Goal: Communication & Community: Answer question/provide support

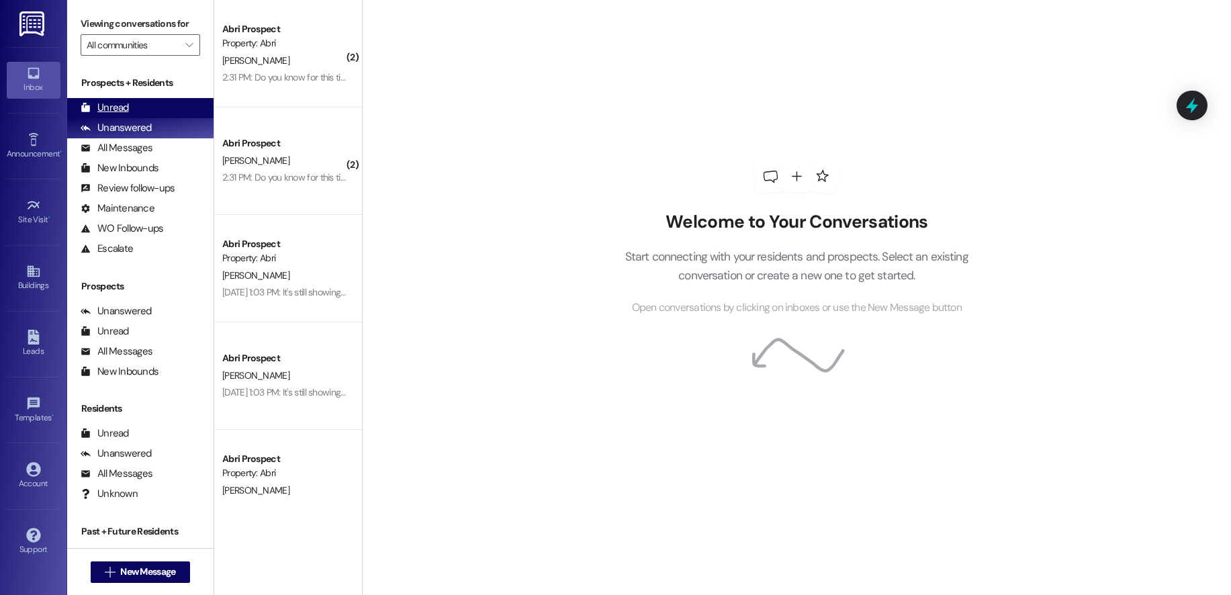
click at [132, 105] on div "Unread (0)" at bounding box center [140, 108] width 146 height 20
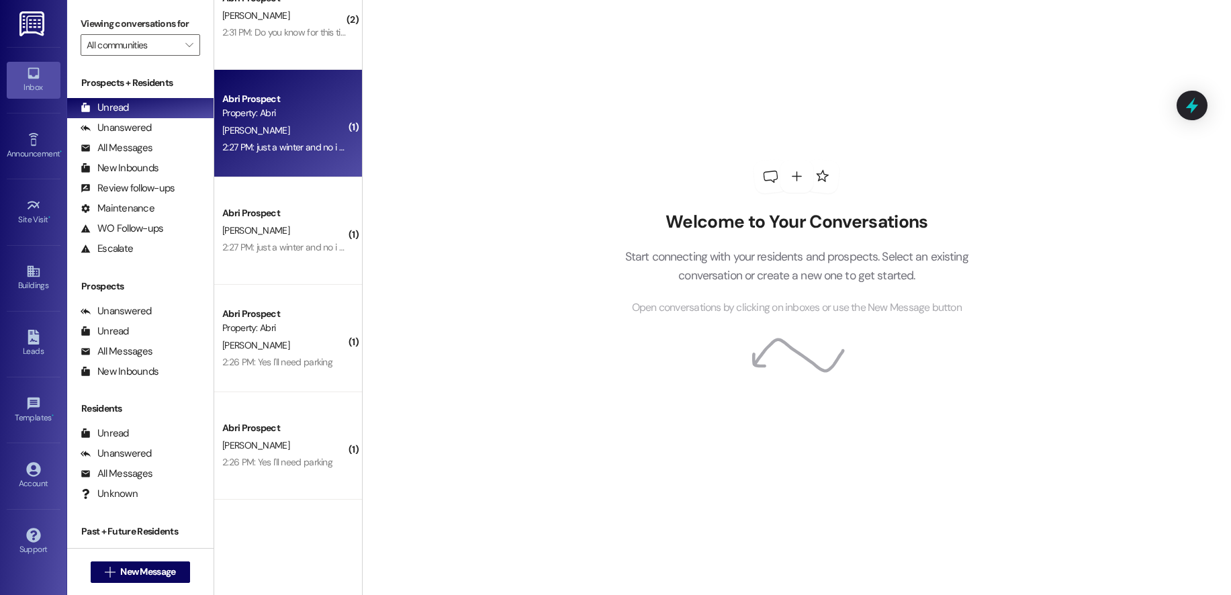
scroll to position [803, 0]
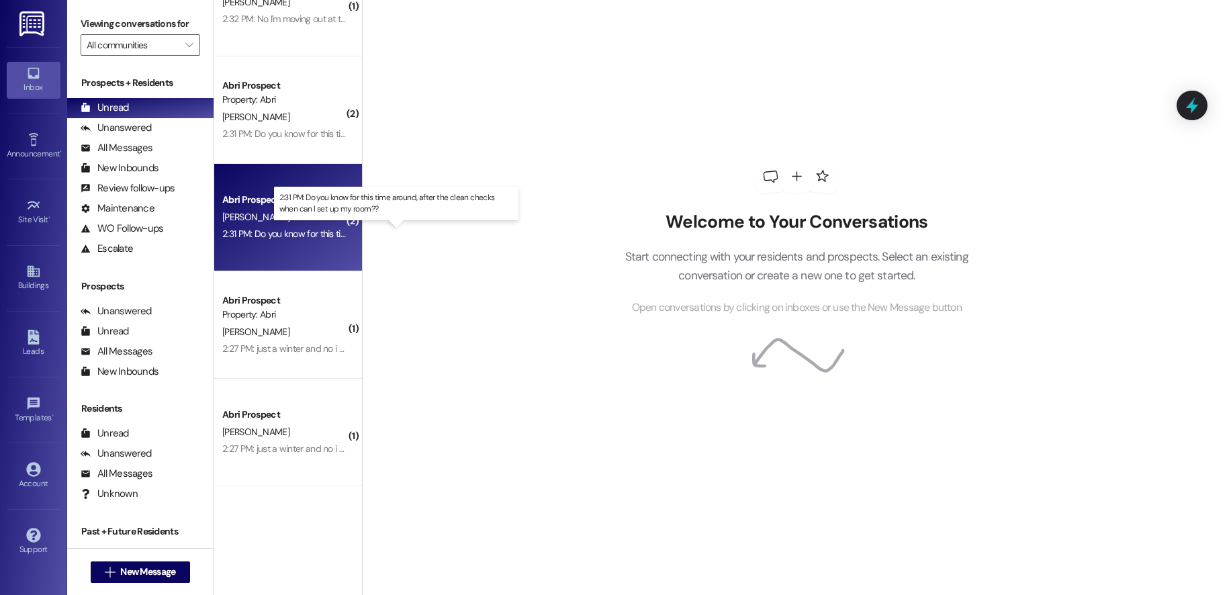
click at [280, 236] on div "2:31 PM: Do you know for this time around, after the clean checks when can I se…" at bounding box center [406, 234] width 369 height 12
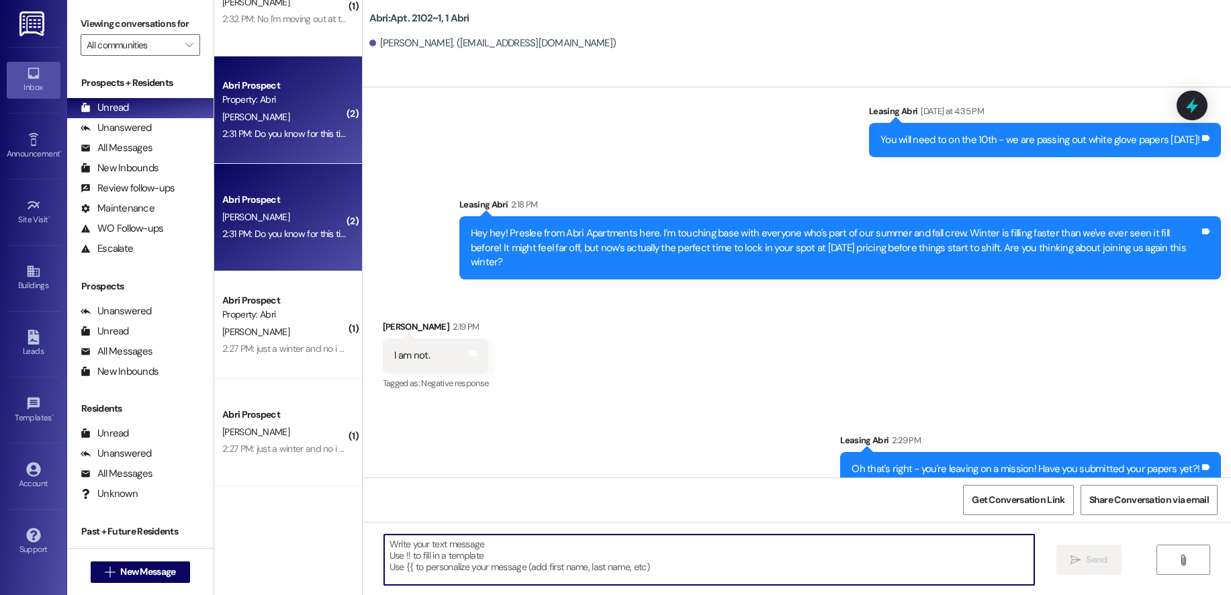
click at [598, 542] on textarea at bounding box center [709, 559] width 650 height 50
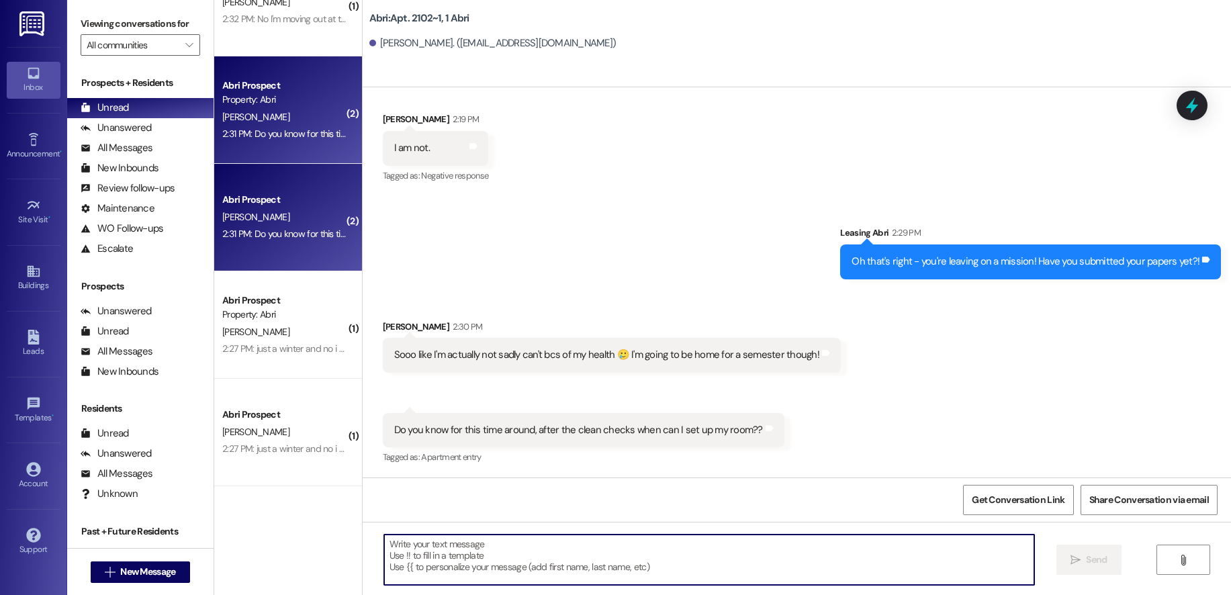
scroll to position [26817, 0]
click at [660, 543] on textarea at bounding box center [709, 559] width 650 height 50
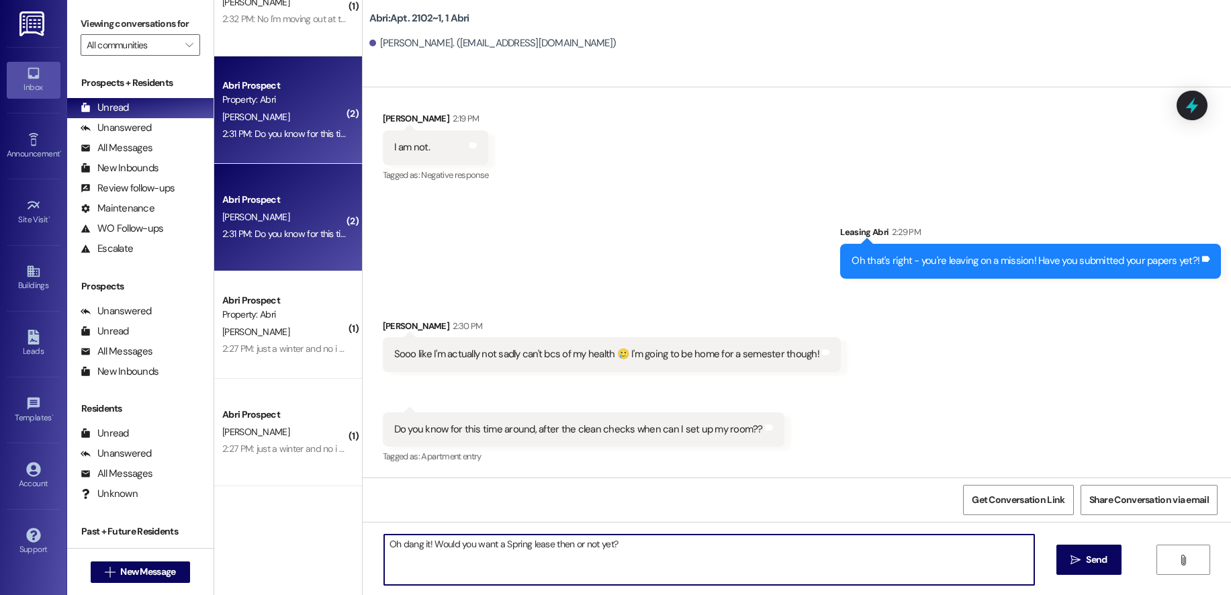
type textarea "Oh dang it! Would you want a Spring lease then or not yet?"
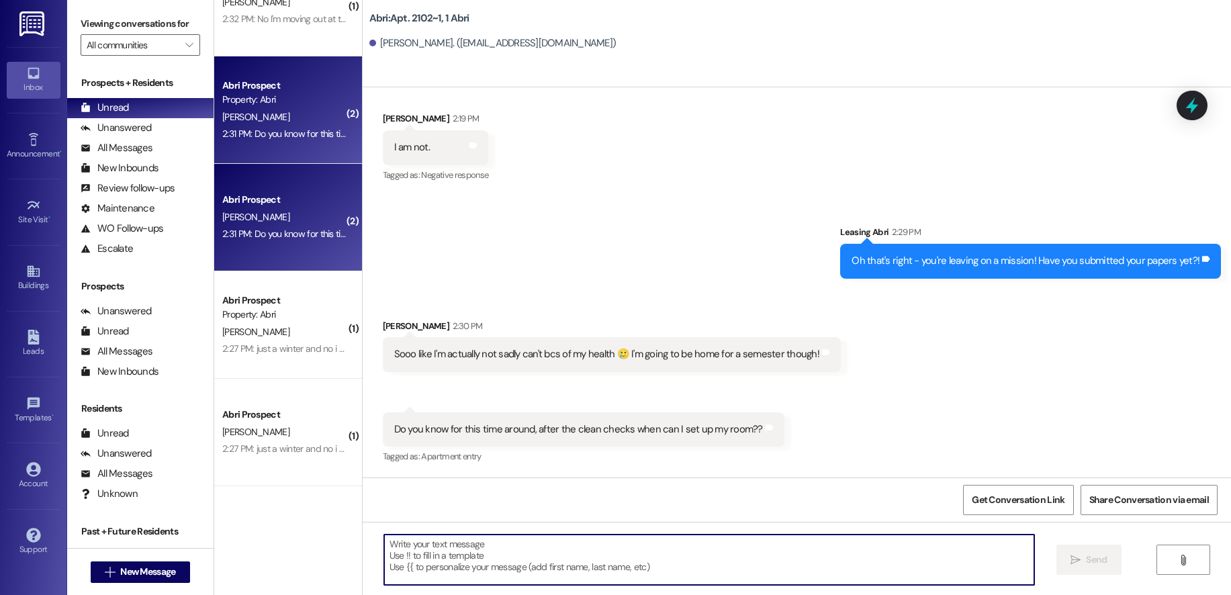
scroll to position [26816, 0]
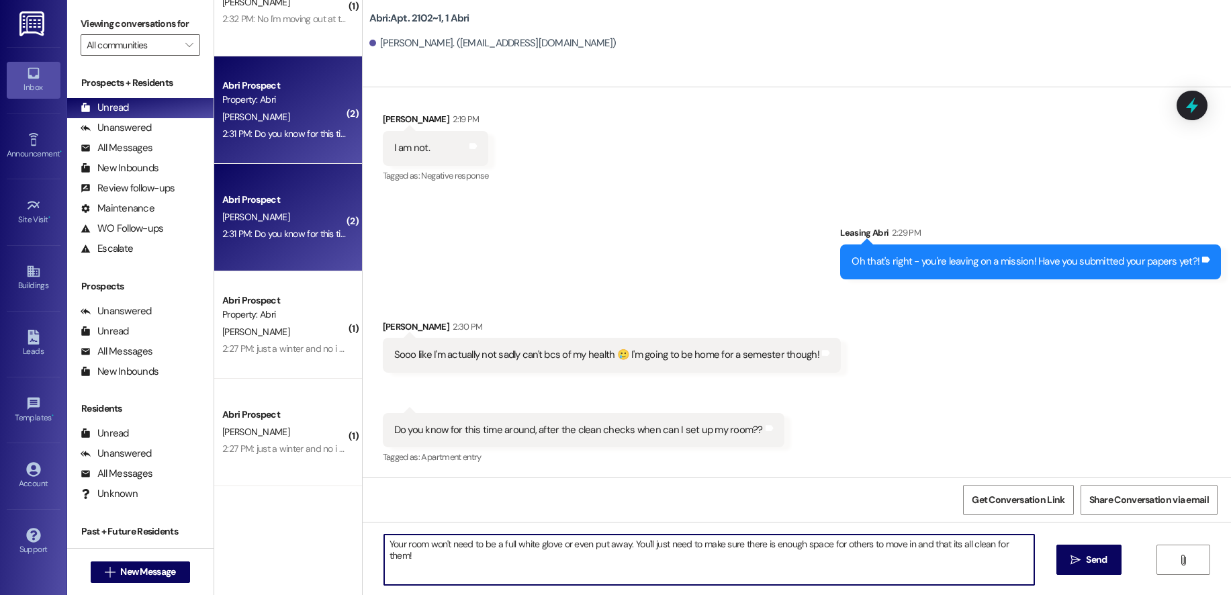
type textarea "Your room won't need to be a full white glove or even put away. You'll just nee…"
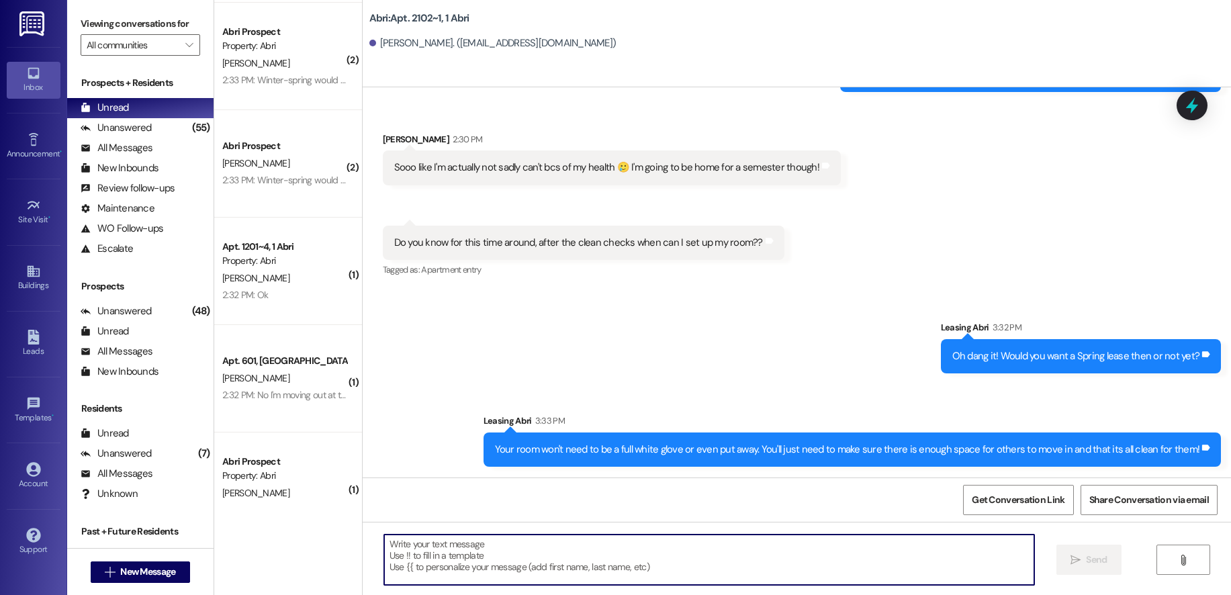
scroll to position [27097, 0]
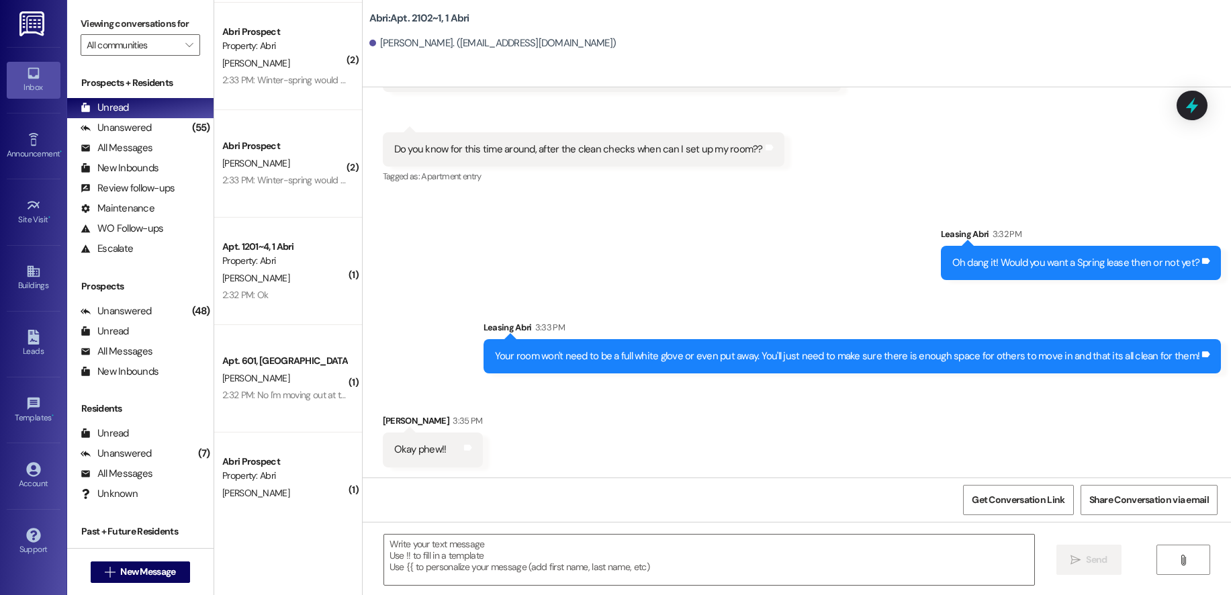
click at [1103, 162] on div "Received via SMS [PERSON_NAME] 2:30 PM Sooo like I'm actually not sadly can't b…" at bounding box center [797, 103] width 868 height 188
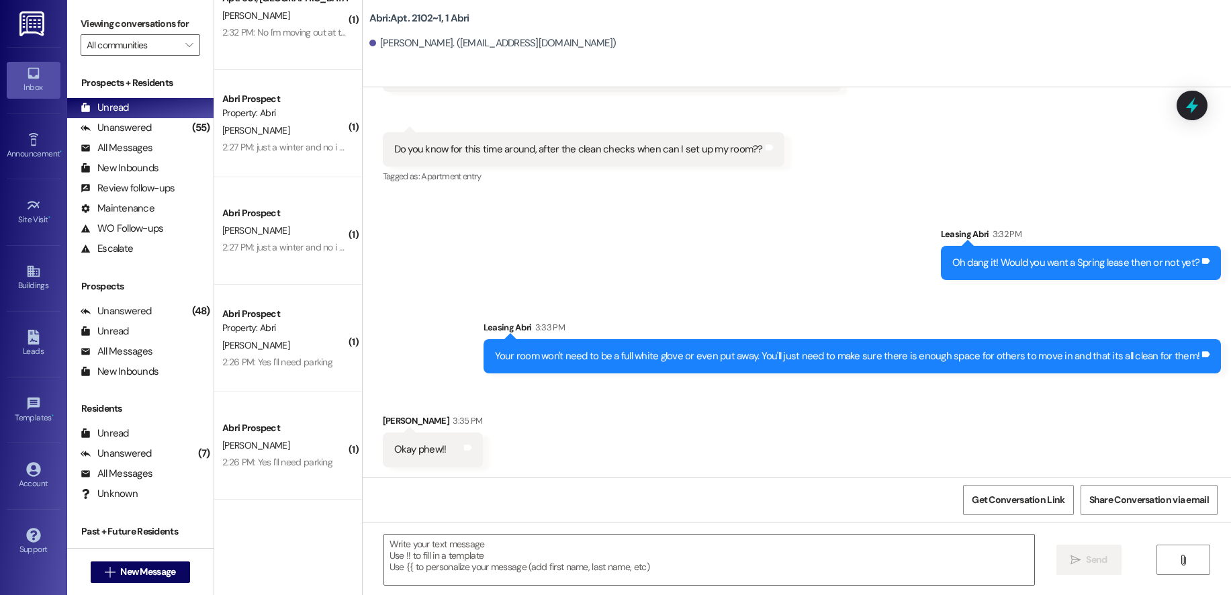
scroll to position [27191, 0]
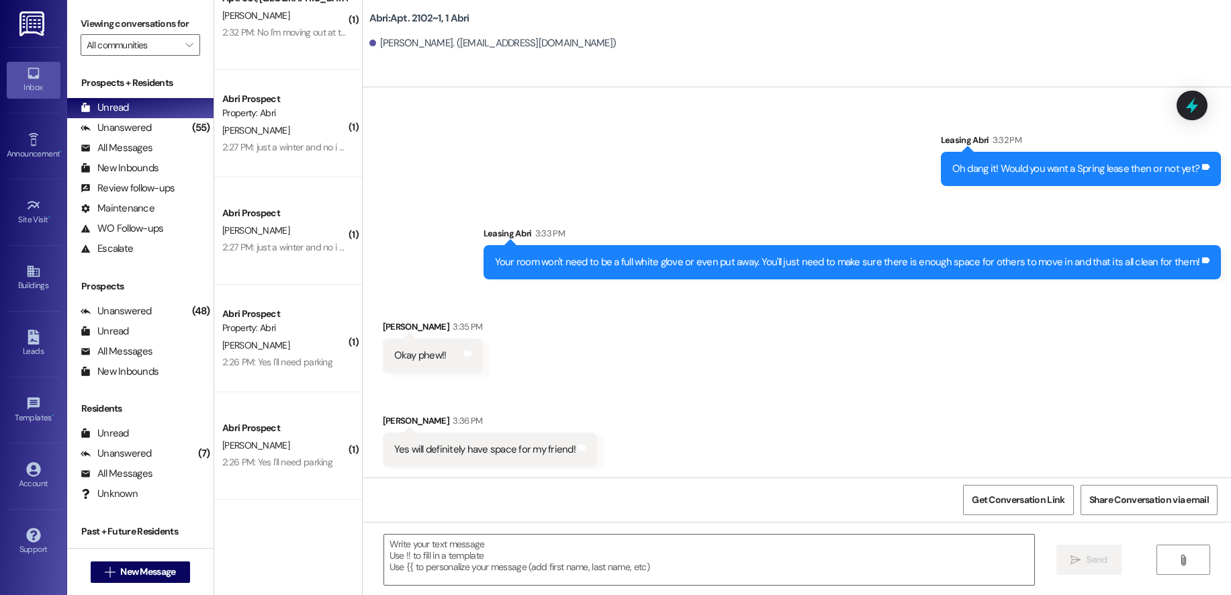
click at [593, 528] on div " Send " at bounding box center [797, 572] width 868 height 101
click at [597, 538] on textarea at bounding box center [709, 559] width 650 height 50
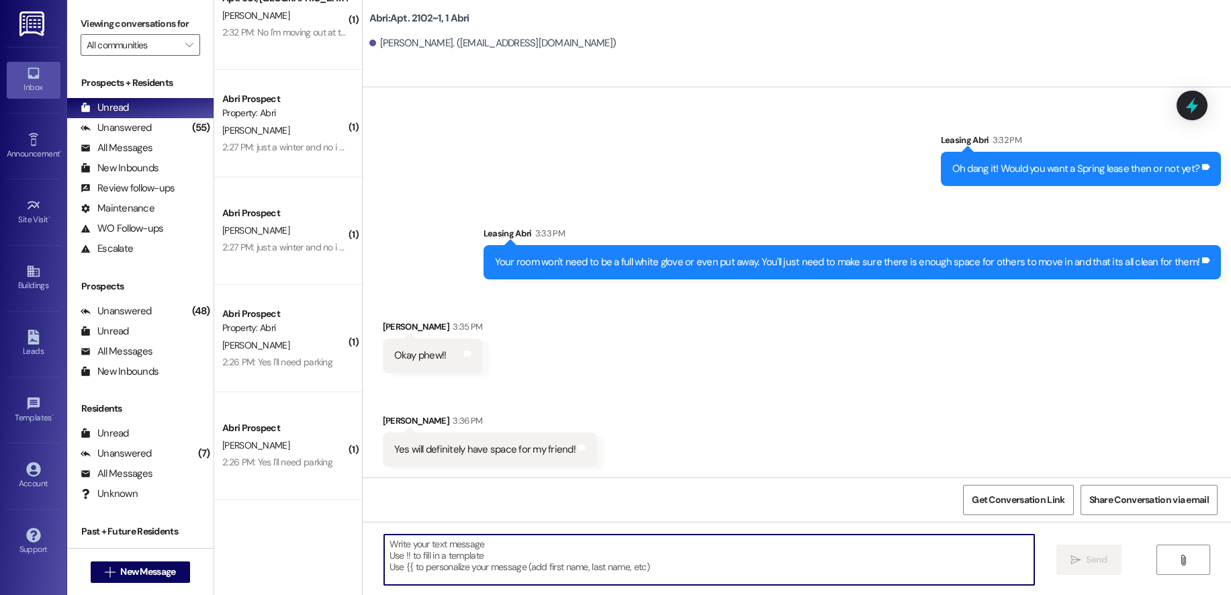
paste textarea "[URL][DOMAIN_NAME]"
type textarea "[URL][DOMAIN_NAME]"
click at [141, 573] on span "New Message" at bounding box center [147, 572] width 55 height 14
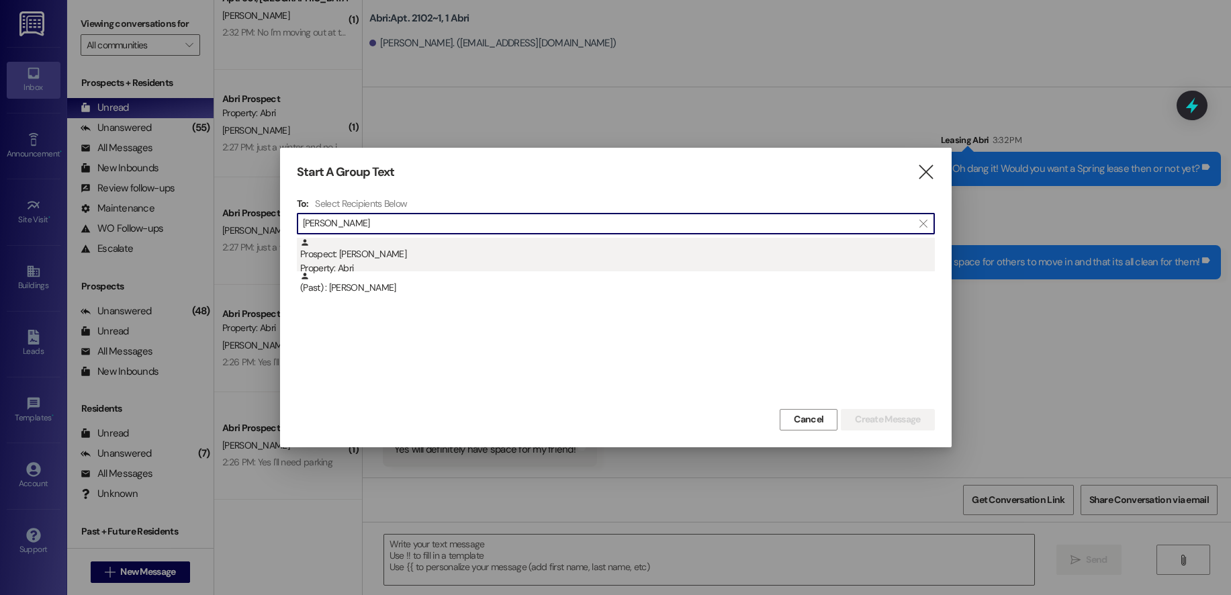
type input "[PERSON_NAME]"
click at [408, 260] on div "Prospect: [PERSON_NAME] Property: Abri" at bounding box center [617, 257] width 634 height 38
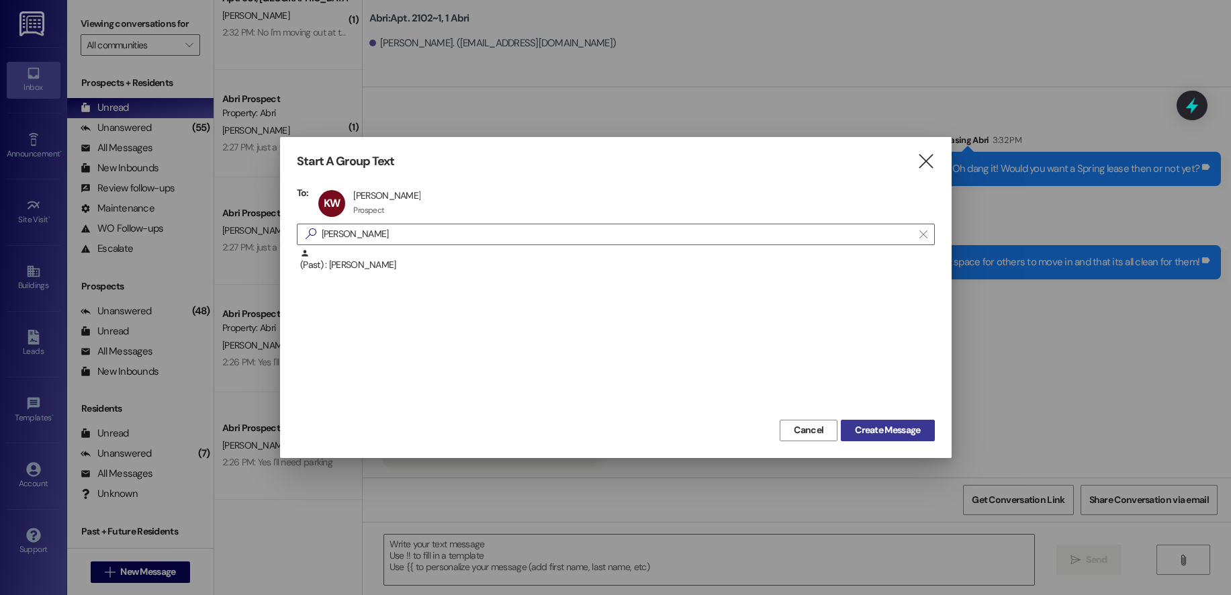
click at [875, 433] on span "Create Message" at bounding box center [887, 430] width 65 height 14
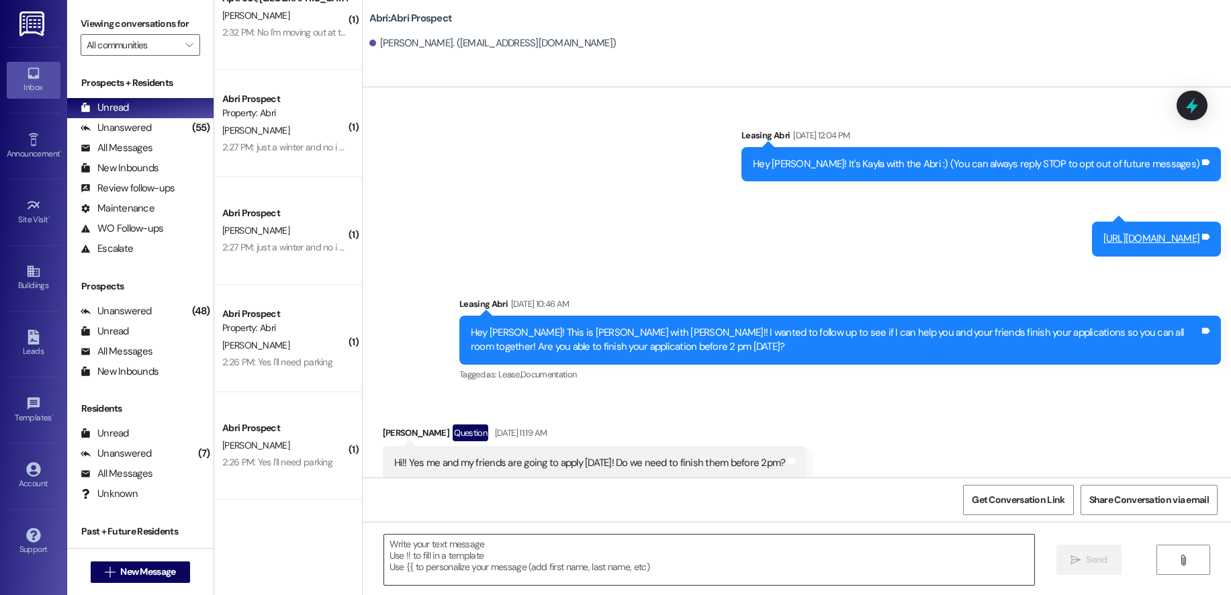
scroll to position [1723, 0]
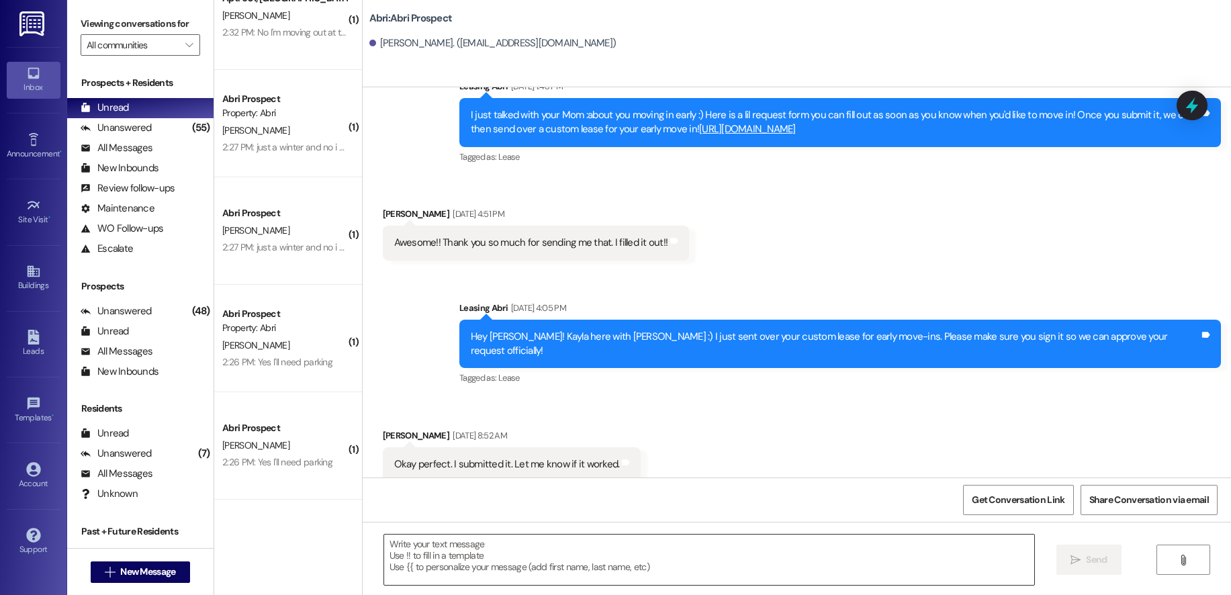
click at [553, 549] on textarea at bounding box center [709, 559] width 650 height 50
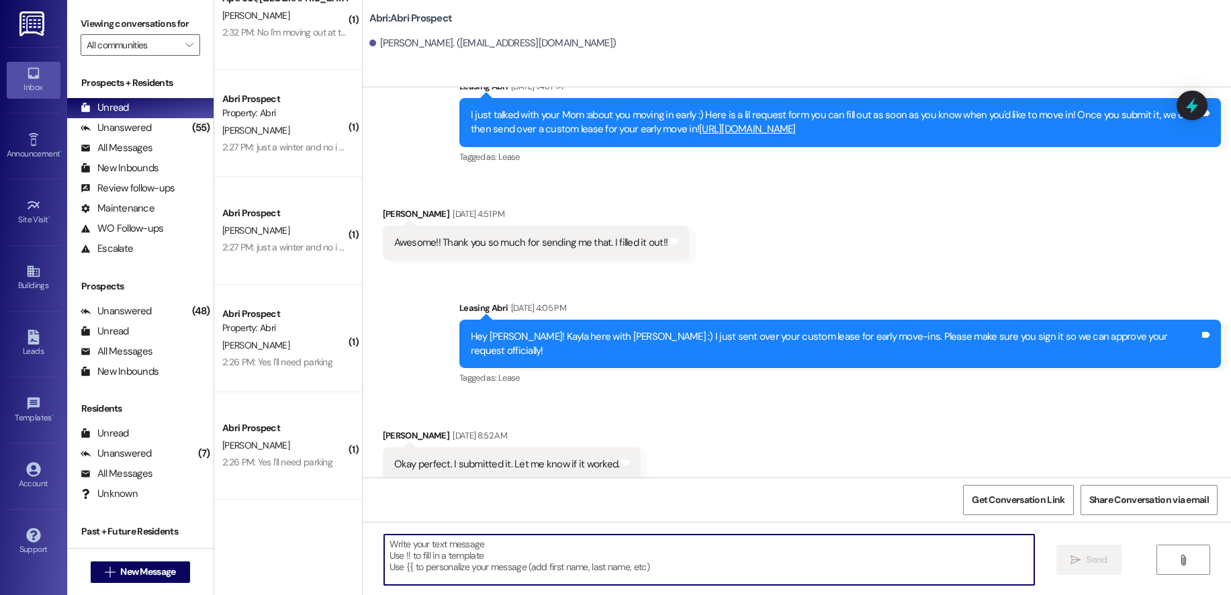
paste textarea "[URL][DOMAIN_NAME]"
type textarea "[URL][DOMAIN_NAME]"
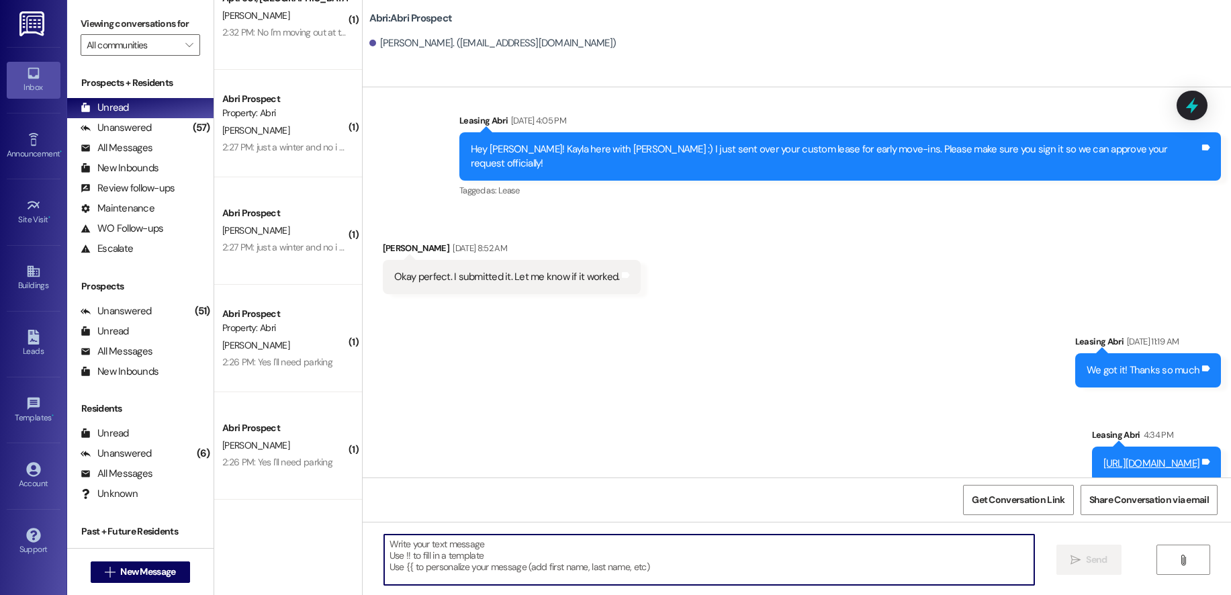
click at [133, 559] on div " New Message" at bounding box center [140, 572] width 99 height 34
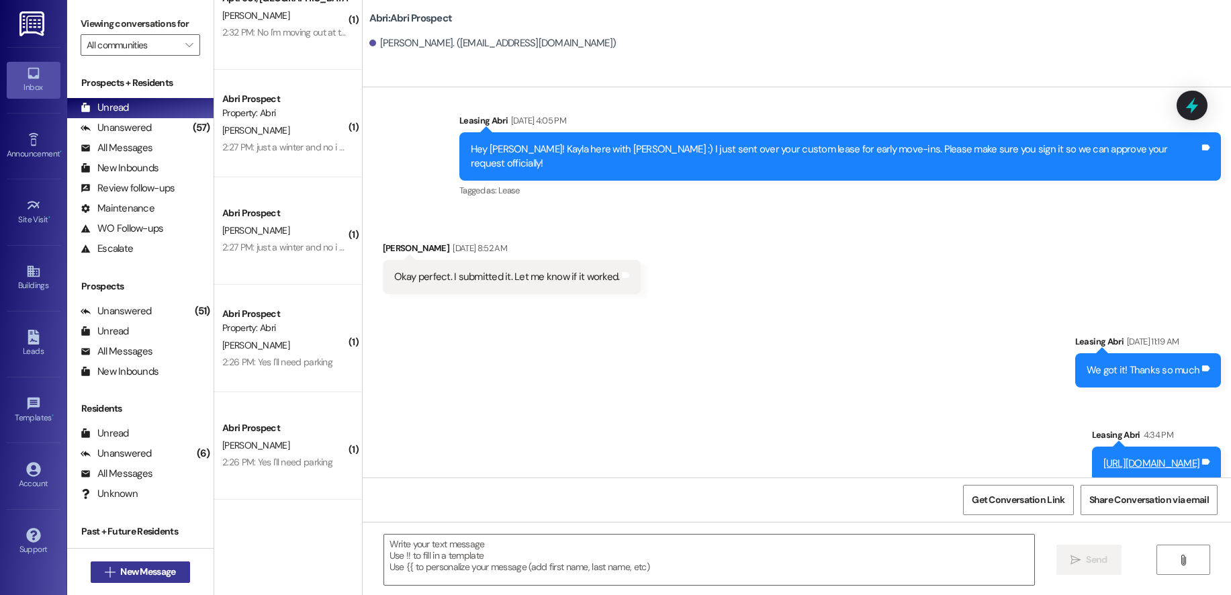
drag, startPoint x: 135, startPoint y: 560, endPoint x: 141, endPoint y: 567, distance: 9.0
click at [136, 561] on div " New Message" at bounding box center [140, 572] width 99 height 34
click at [146, 569] on span "New Message" at bounding box center [147, 572] width 55 height 14
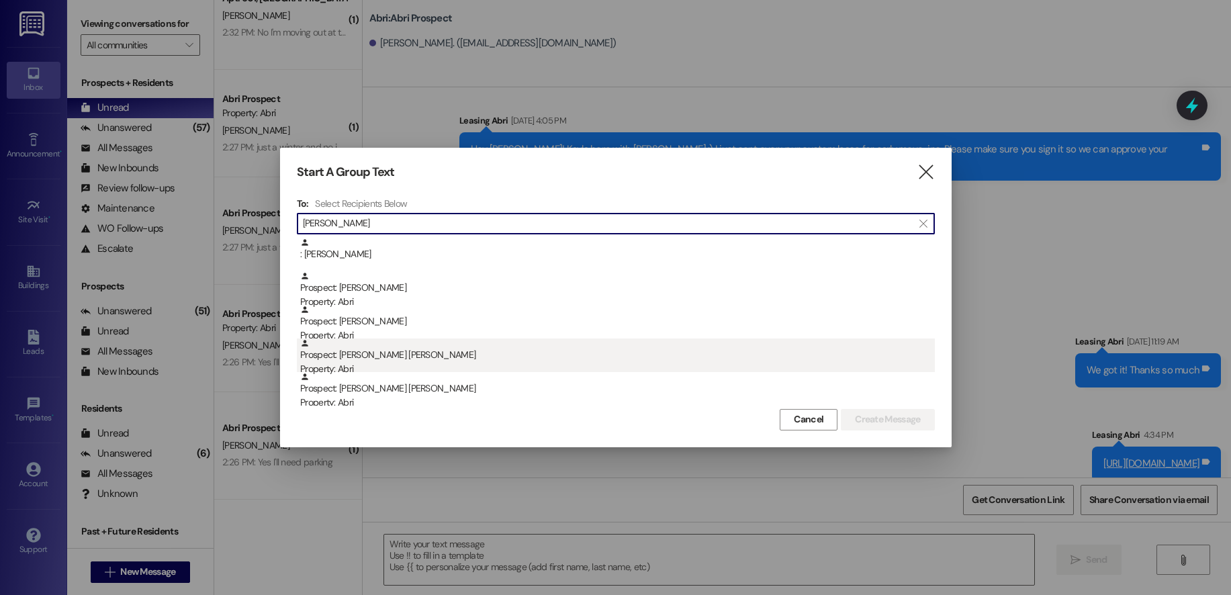
type input "[PERSON_NAME]"
click at [369, 350] on div "Prospect: [PERSON_NAME] [PERSON_NAME] Property: Abri" at bounding box center [617, 357] width 634 height 38
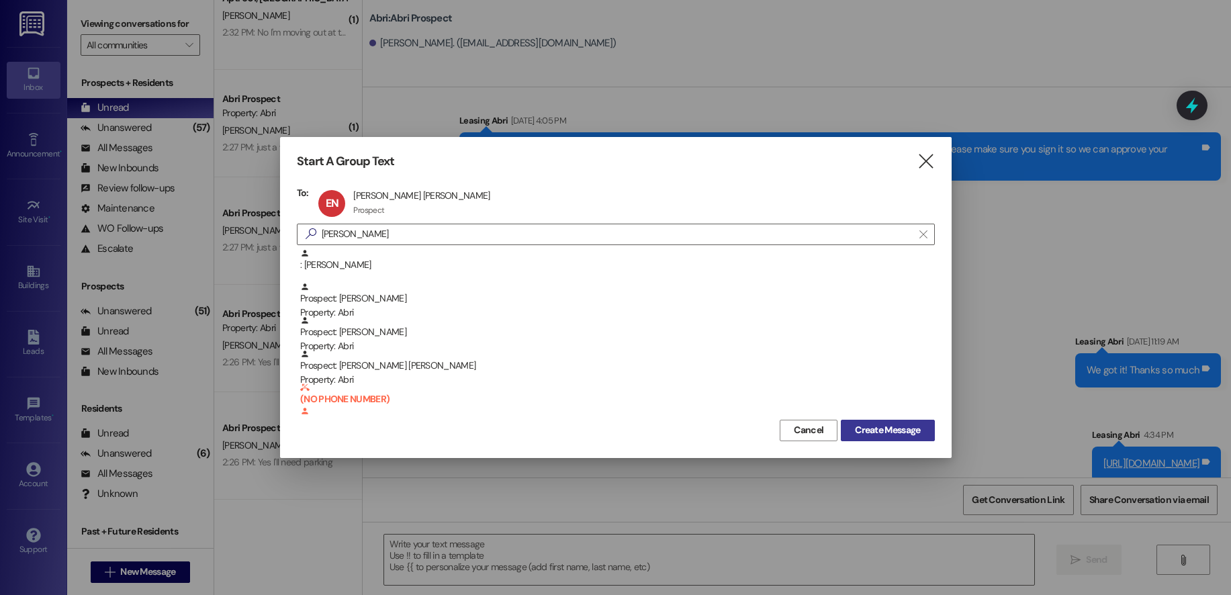
click at [873, 425] on span "Create Message" at bounding box center [887, 430] width 65 height 14
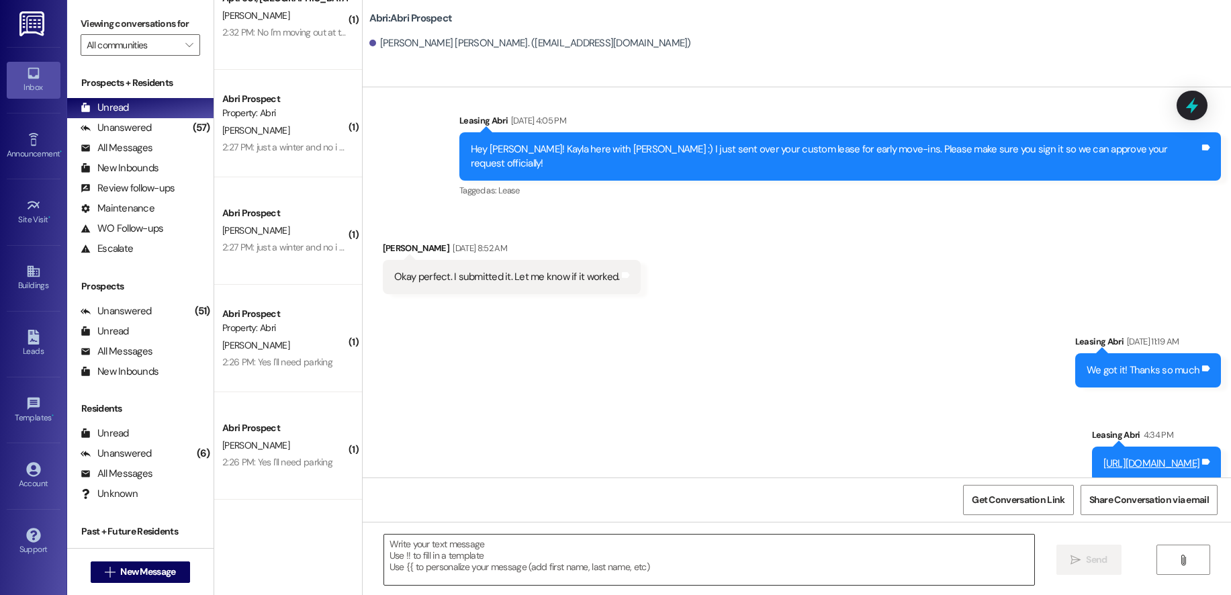
scroll to position [384, 0]
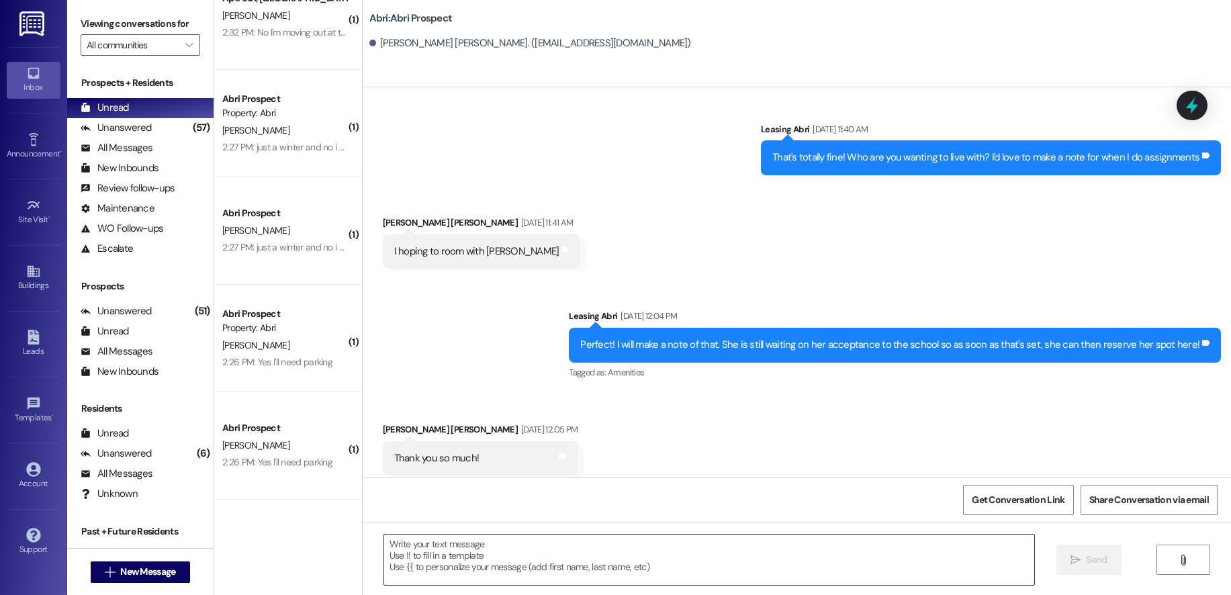
click at [546, 550] on textarea at bounding box center [709, 559] width 650 height 50
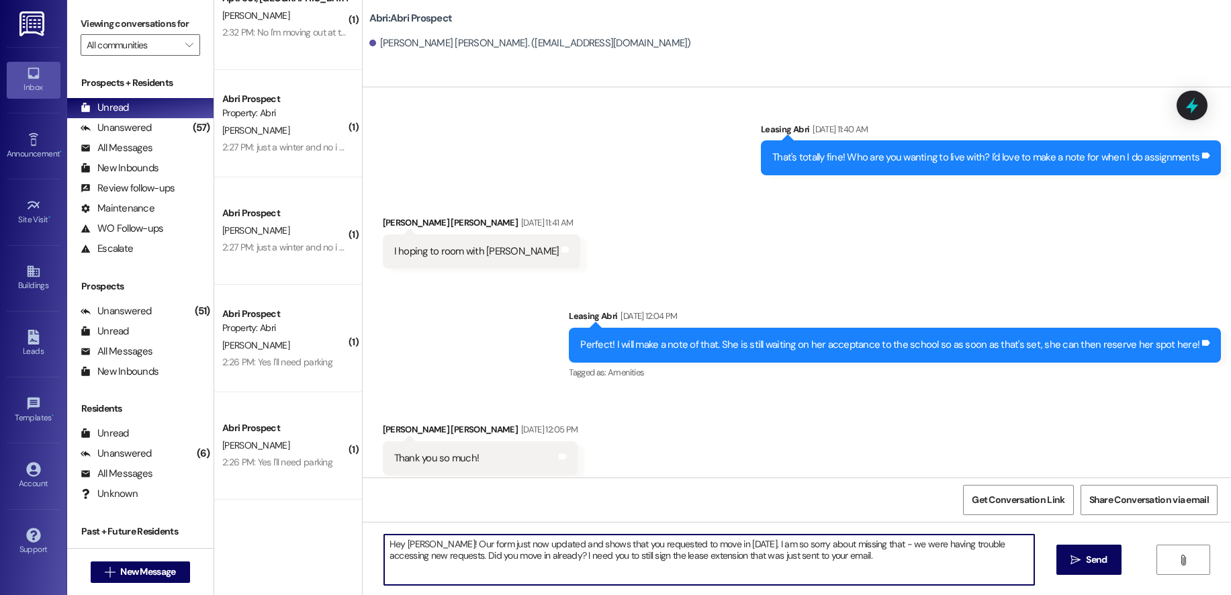
type textarea "Hey [PERSON_NAME]! Our form just now updated and shows that you requested to mo…"
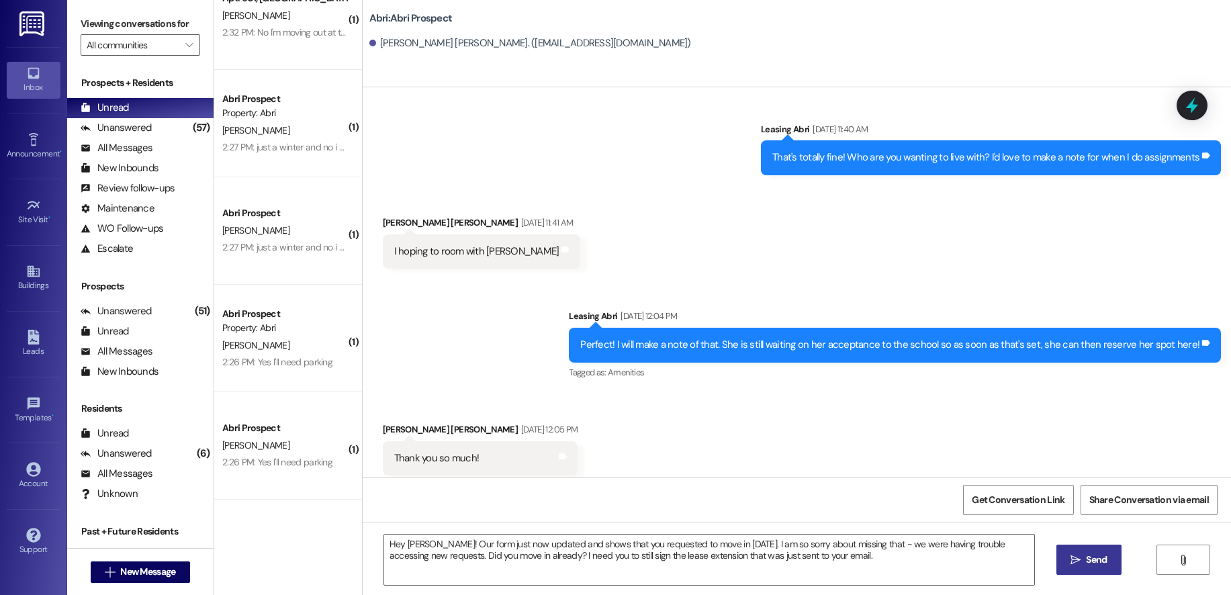
click at [1091, 557] on span "Send" at bounding box center [1096, 560] width 21 height 14
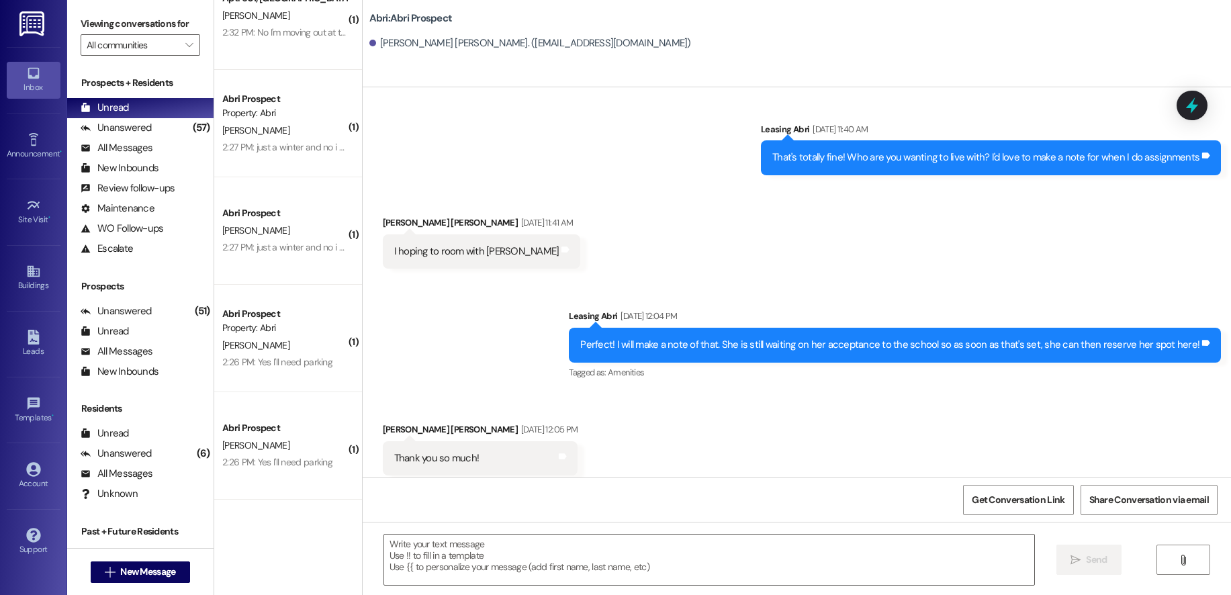
scroll to position [492, 0]
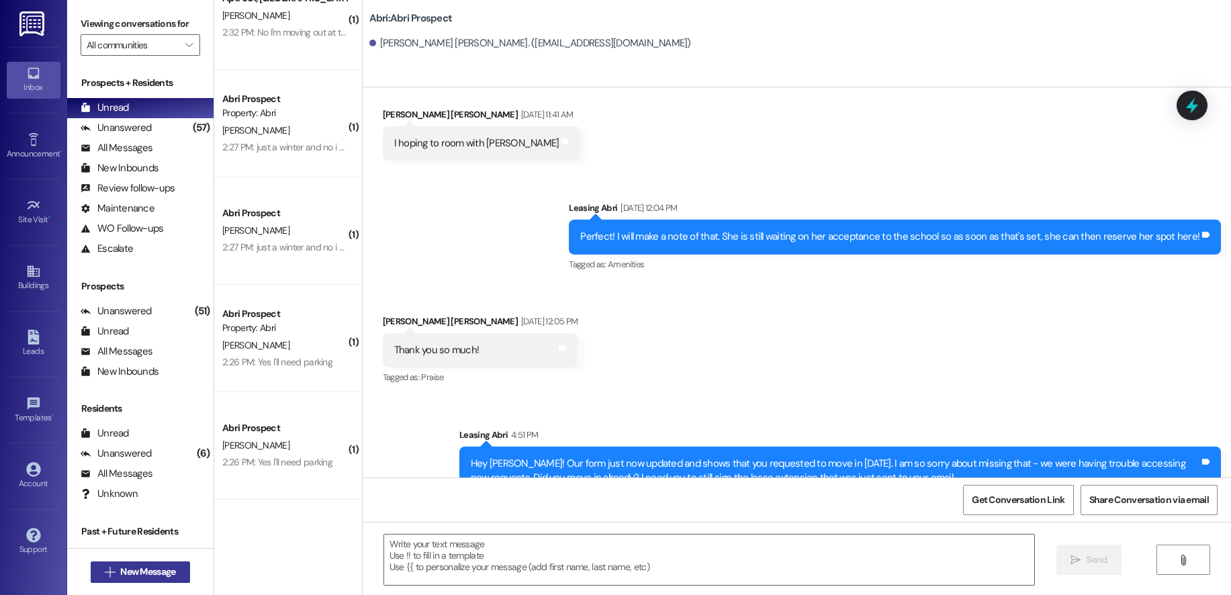
click at [144, 573] on span "New Message" at bounding box center [147, 572] width 55 height 14
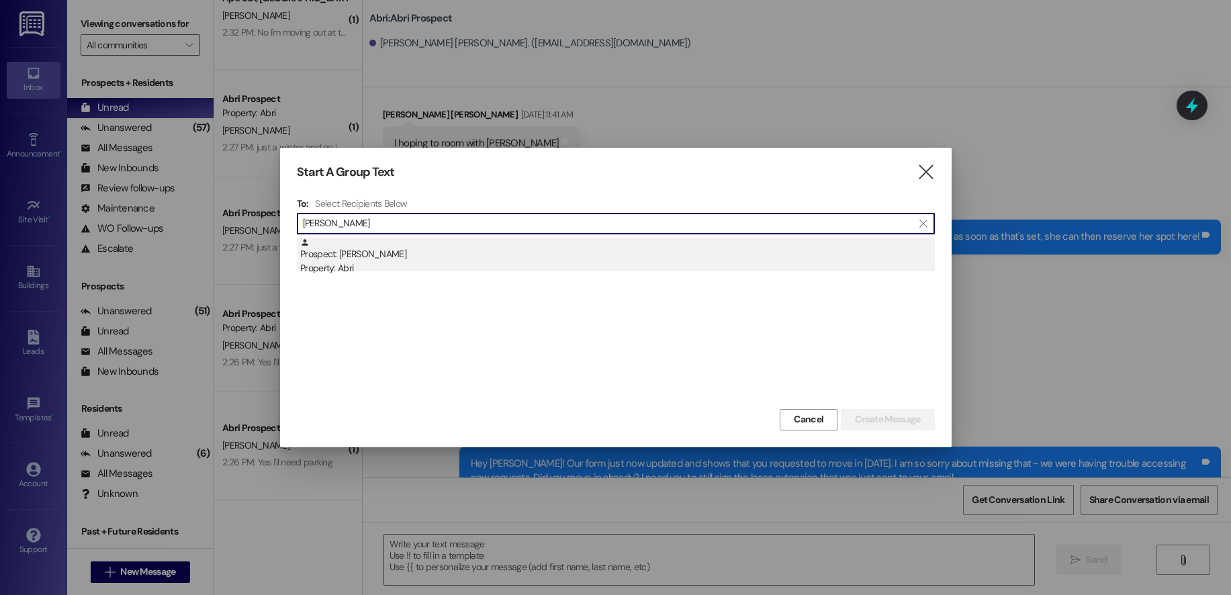
type input "[PERSON_NAME]"
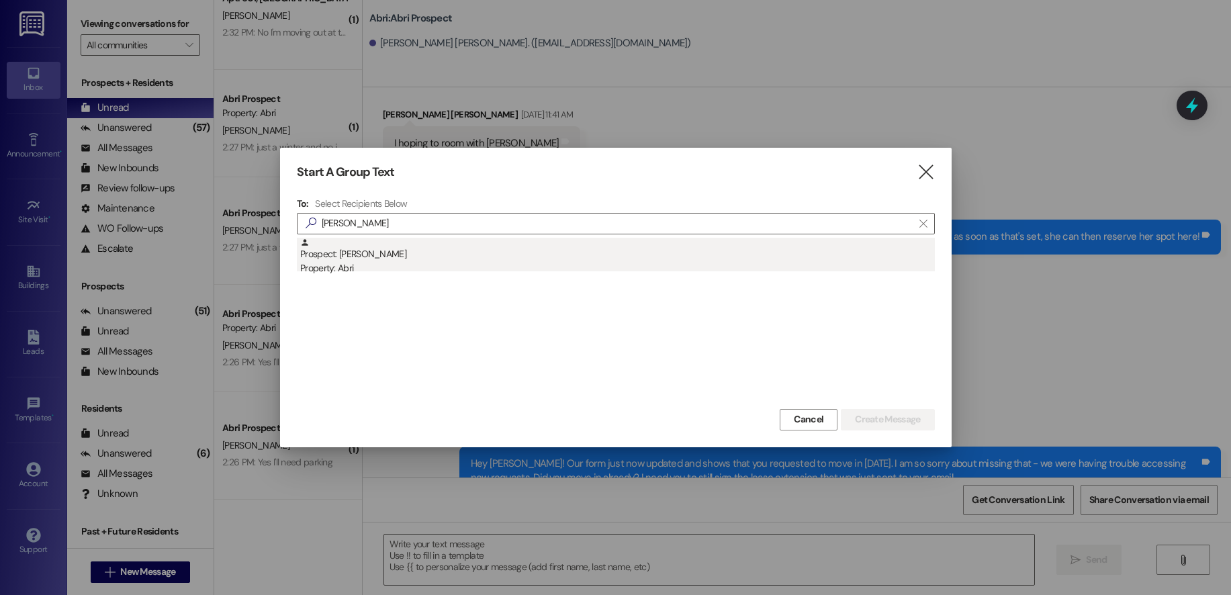
click at [420, 250] on div "Prospect: [PERSON_NAME] Property: Abri" at bounding box center [617, 257] width 634 height 38
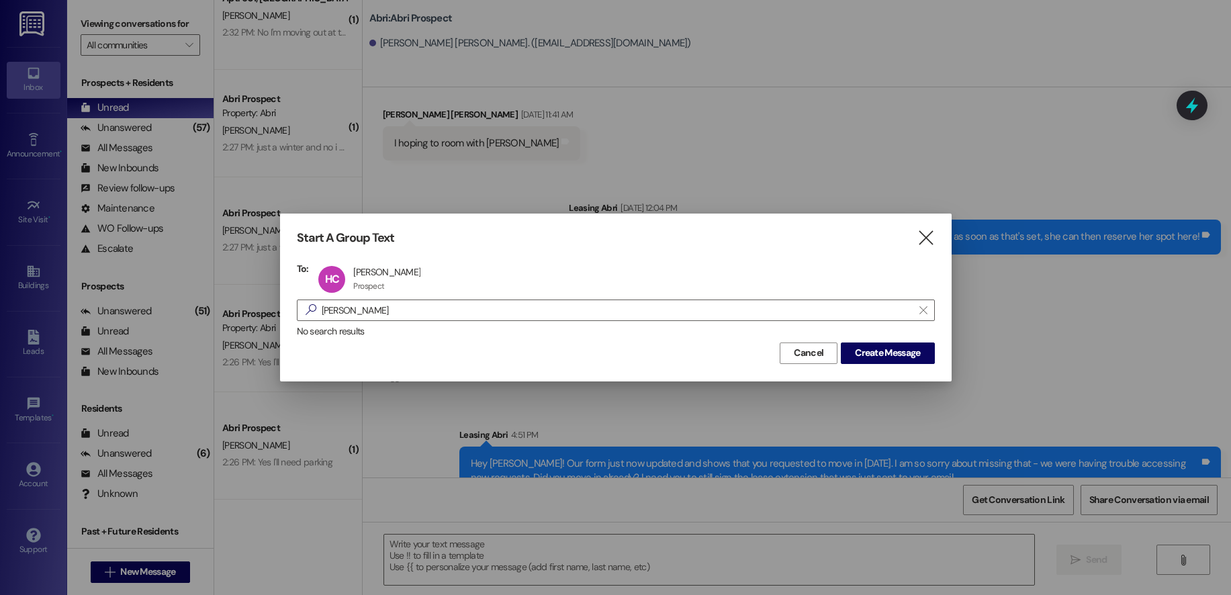
click at [874, 339] on div "Cancel Create Message" at bounding box center [616, 351] width 638 height 25
click at [881, 346] on button "Create Message" at bounding box center [887, 352] width 93 height 21
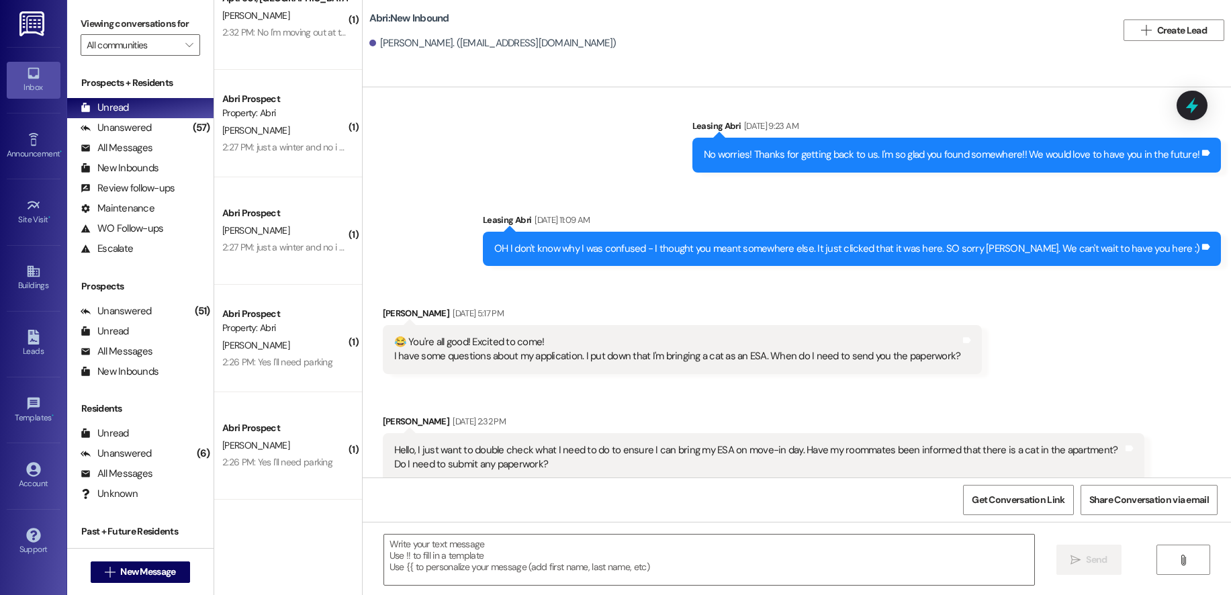
scroll to position [1144, 0]
